Goal: Communication & Community: Answer question/provide support

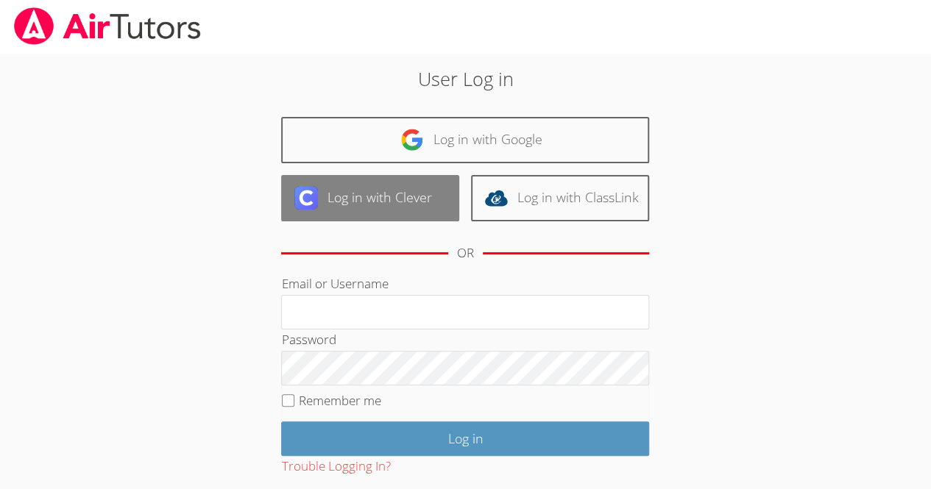
click at [345, 200] on link "Log in with Clever" at bounding box center [370, 198] width 178 height 46
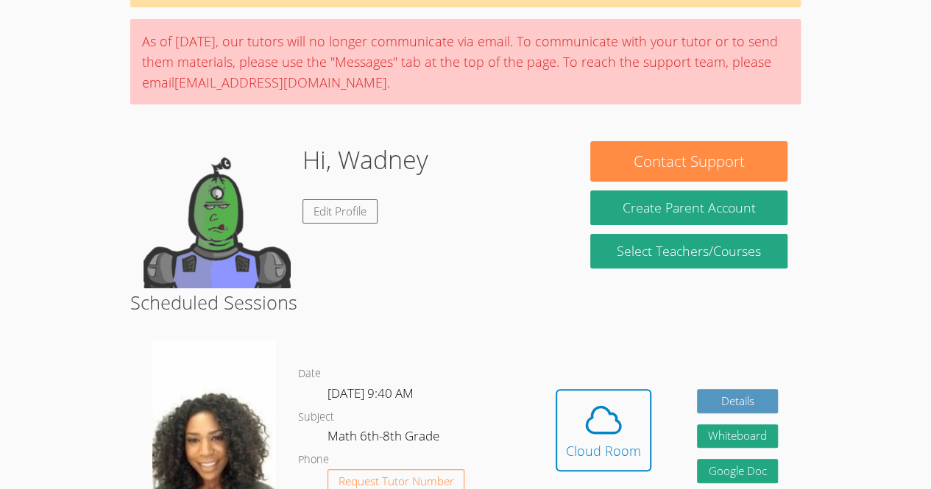
scroll to position [98, 0]
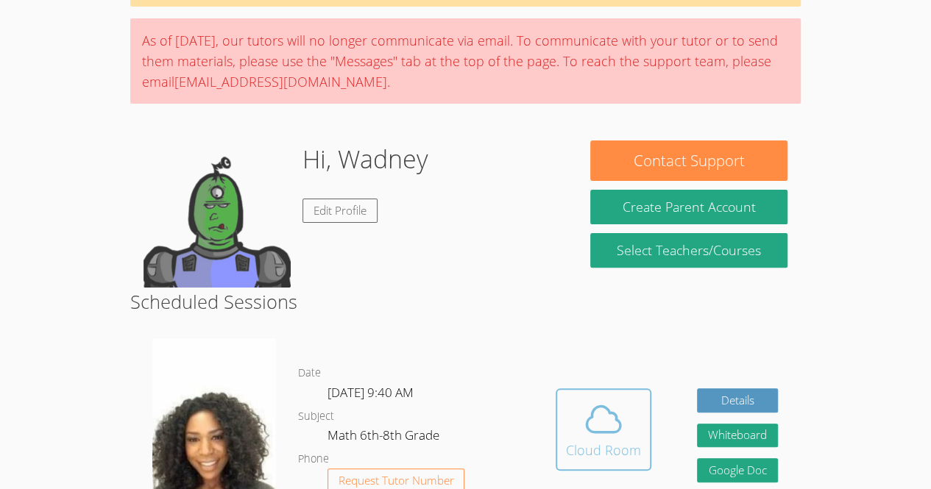
click at [609, 411] on icon at bounding box center [604, 420] width 34 height 26
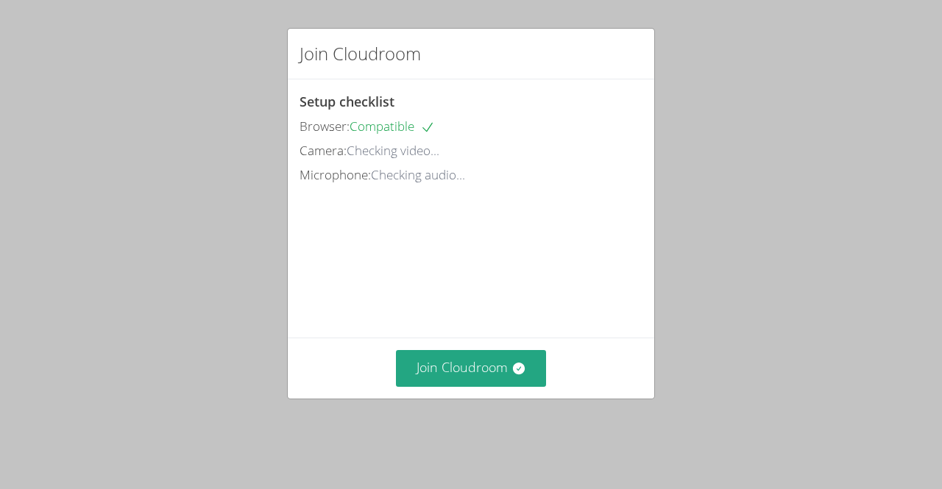
click at [477, 366] on div "Join Cloudroom" at bounding box center [471, 368] width 366 height 60
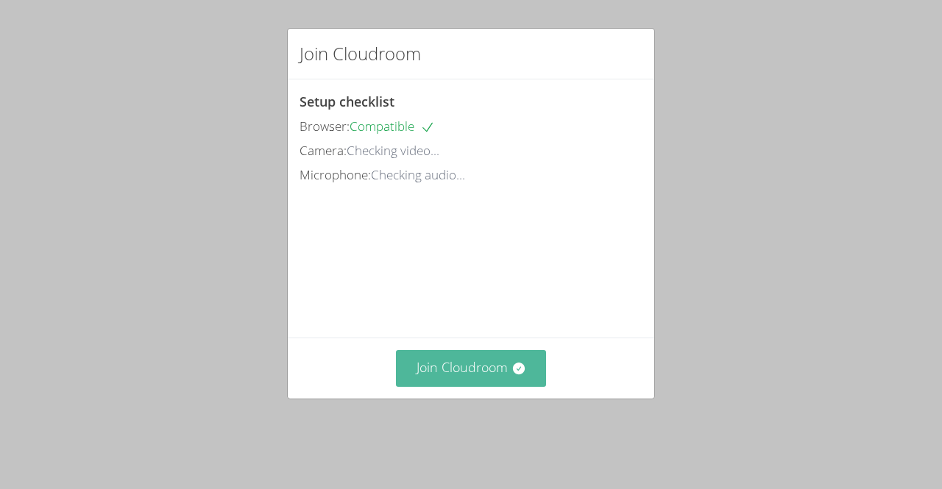
click at [502, 374] on button "Join Cloudroom" at bounding box center [471, 368] width 151 height 36
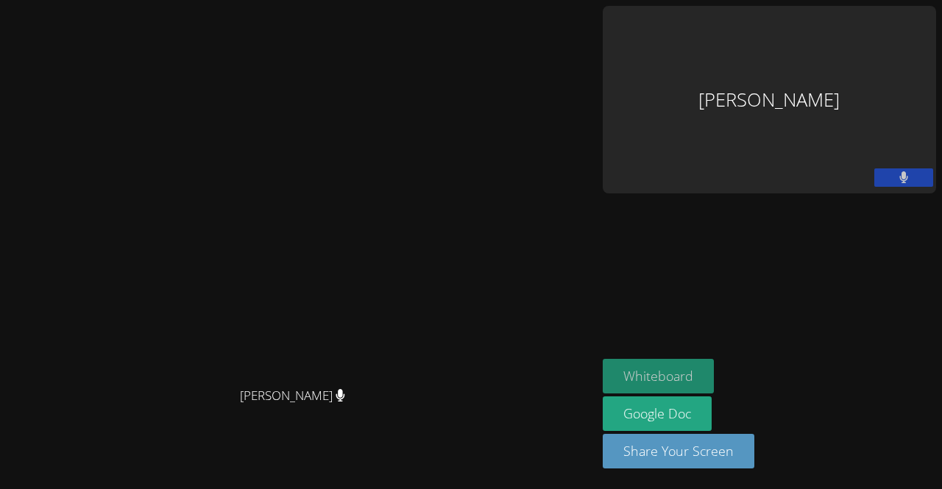
click at [714, 372] on button "Whiteboard" at bounding box center [658, 376] width 111 height 35
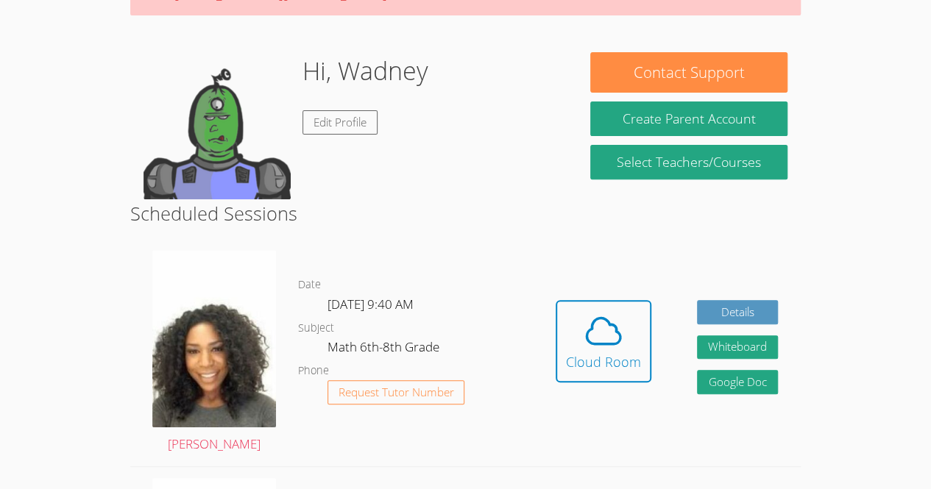
scroll to position [225, 0]
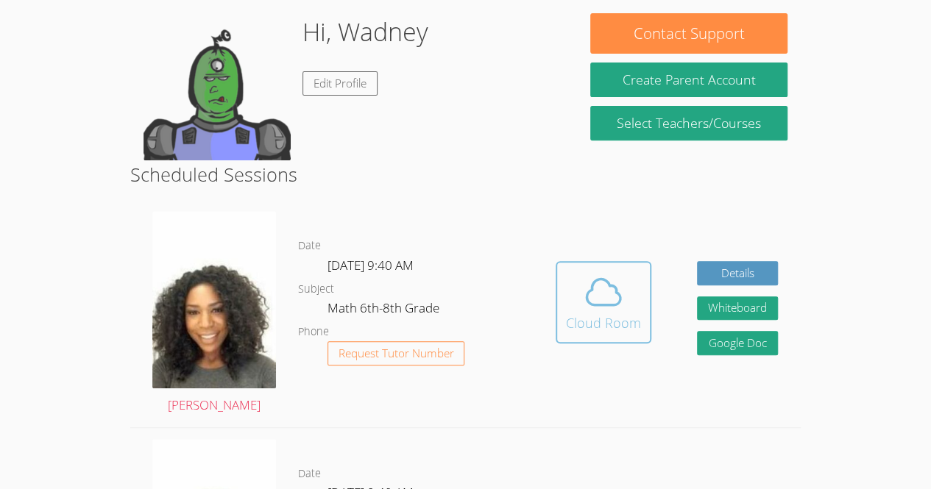
click at [615, 316] on div "Cloud Room" at bounding box center [603, 323] width 75 height 21
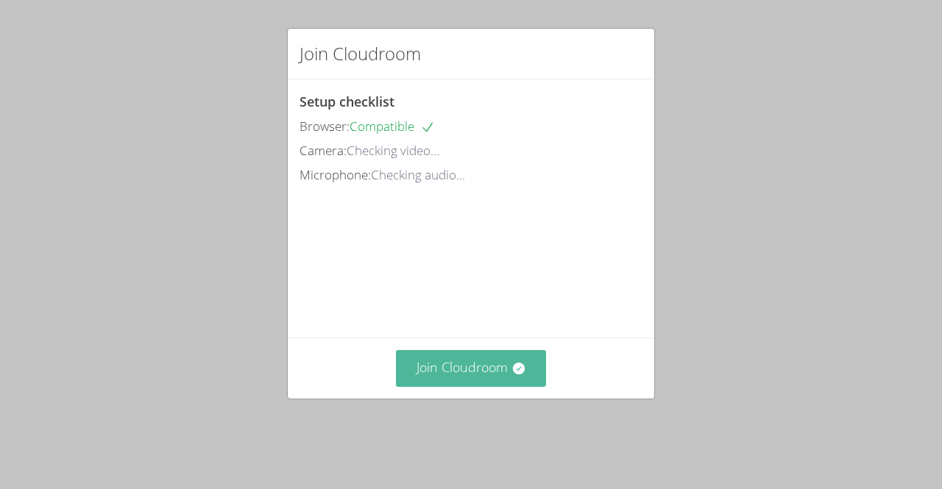
click at [503, 386] on button "Join Cloudroom" at bounding box center [471, 368] width 151 height 36
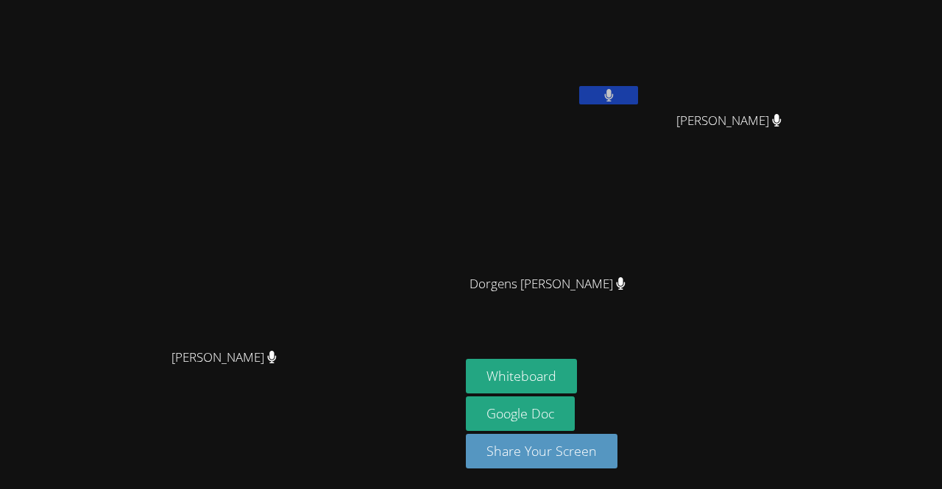
click at [341, 200] on video at bounding box center [230, 215] width 221 height 252
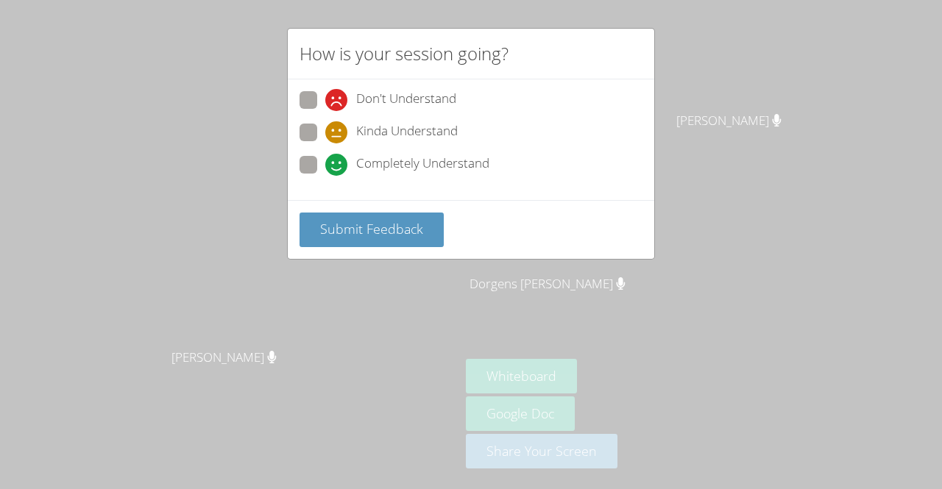
click at [325, 143] on span at bounding box center [325, 143] width 0 height 0
click at [325, 126] on input "Kinda Understand" at bounding box center [331, 130] width 13 height 13
radio input "true"
click at [325, 176] on span at bounding box center [325, 176] width 0 height 0
click at [325, 157] on input "Completely Understand" at bounding box center [331, 162] width 13 height 13
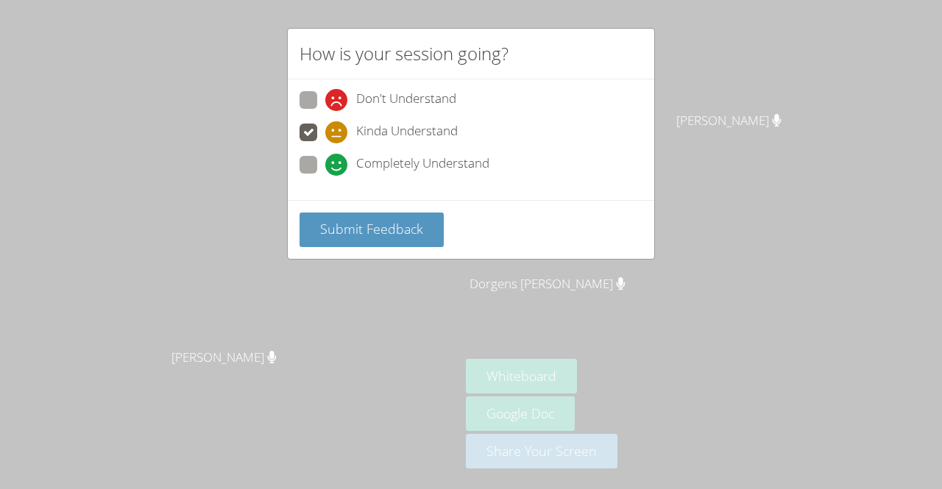
radio input "true"
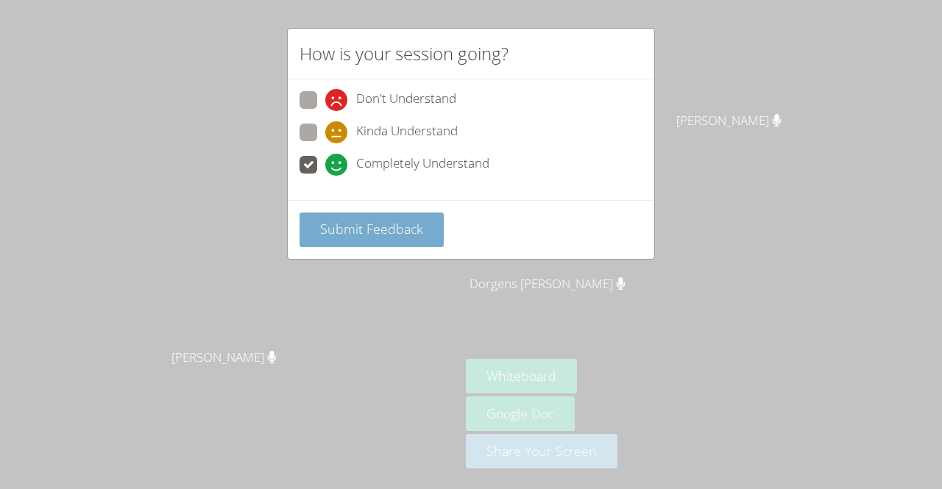
click at [338, 213] on button "Submit Feedback" at bounding box center [372, 230] width 144 height 35
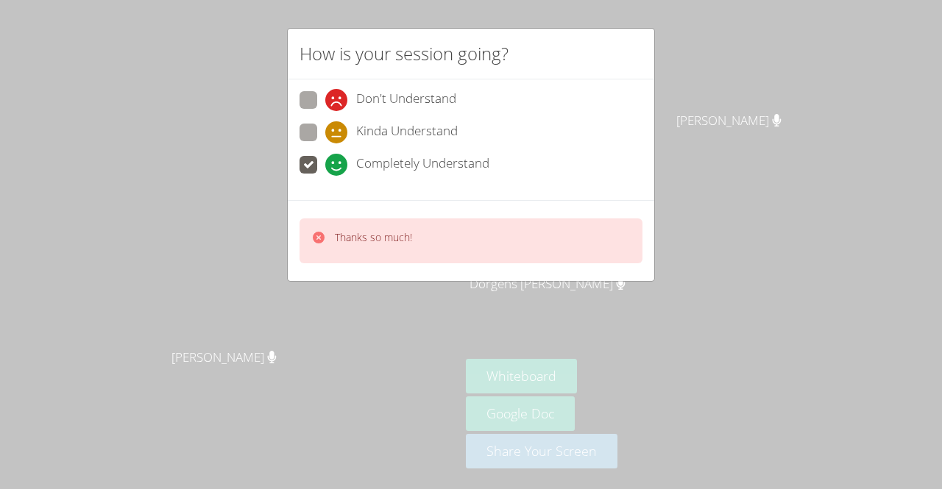
click at [646, 383] on div "How is your session going? Don't Understand Kinda Understand Completely Underst…" at bounding box center [471, 244] width 942 height 489
click at [637, 370] on div "How is your session going? Don't Understand Kinda Understand Completely Underst…" at bounding box center [471, 244] width 942 height 489
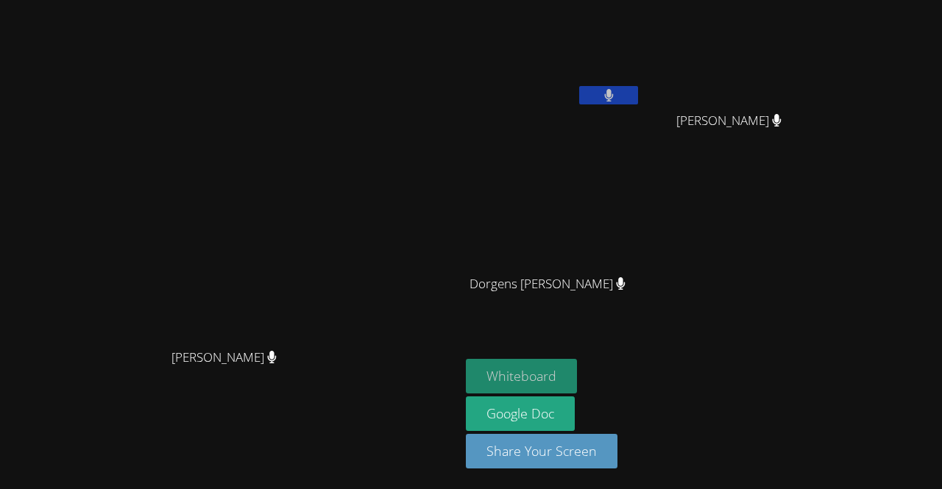
click at [577, 364] on button "Whiteboard" at bounding box center [521, 376] width 111 height 35
